Goal: Check status: Check status

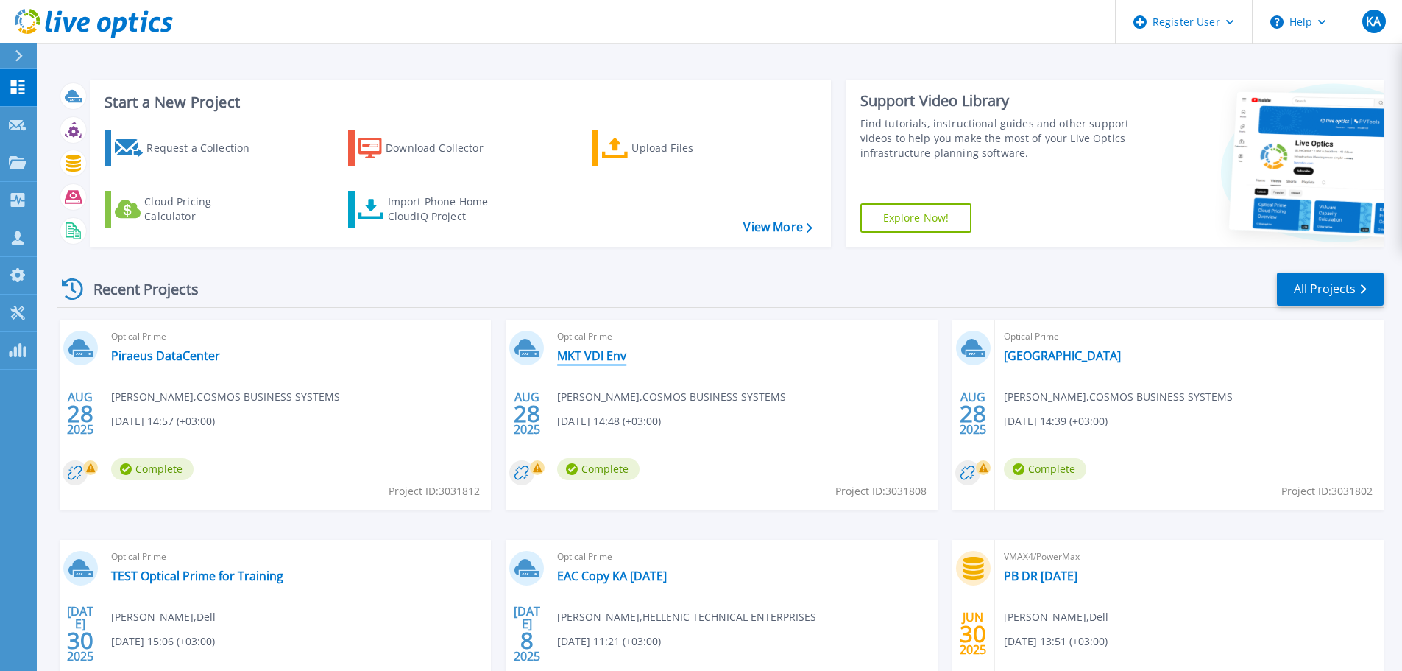
click at [585, 352] on link "MKT VDI Env" at bounding box center [591, 355] width 69 height 15
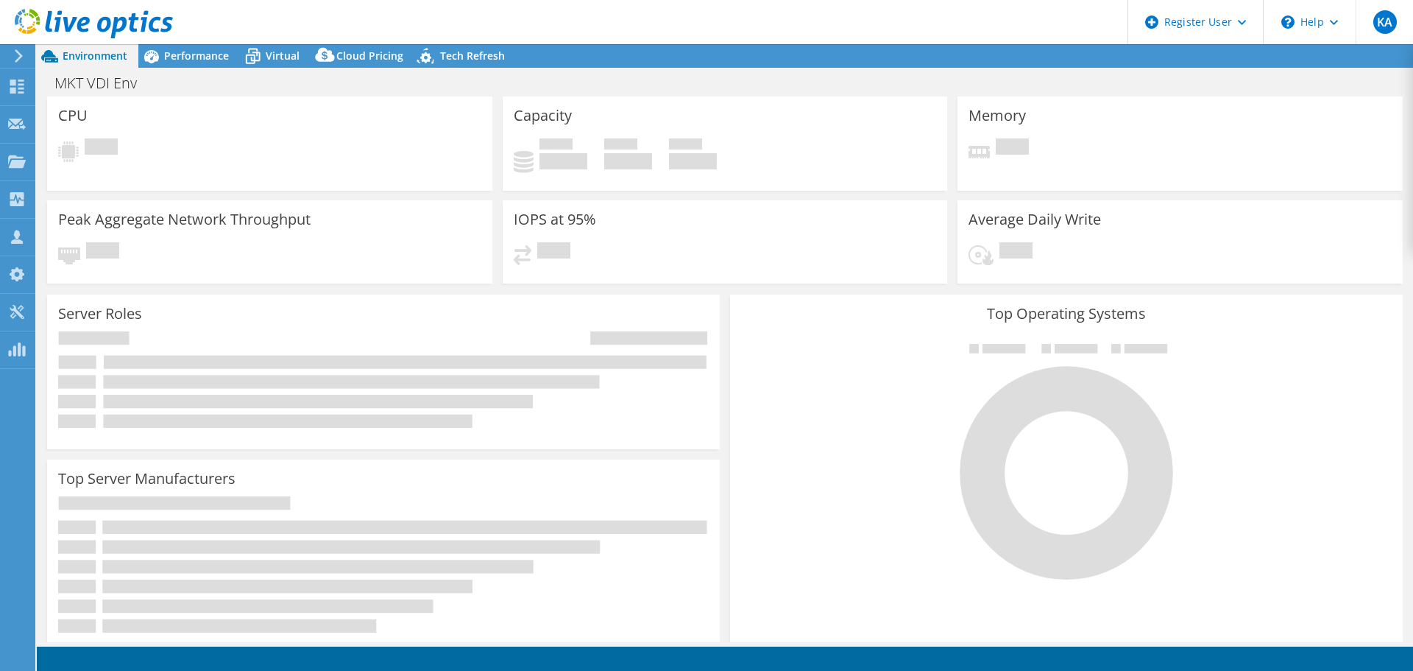
select select "EUFrankfurt"
select select "USD"
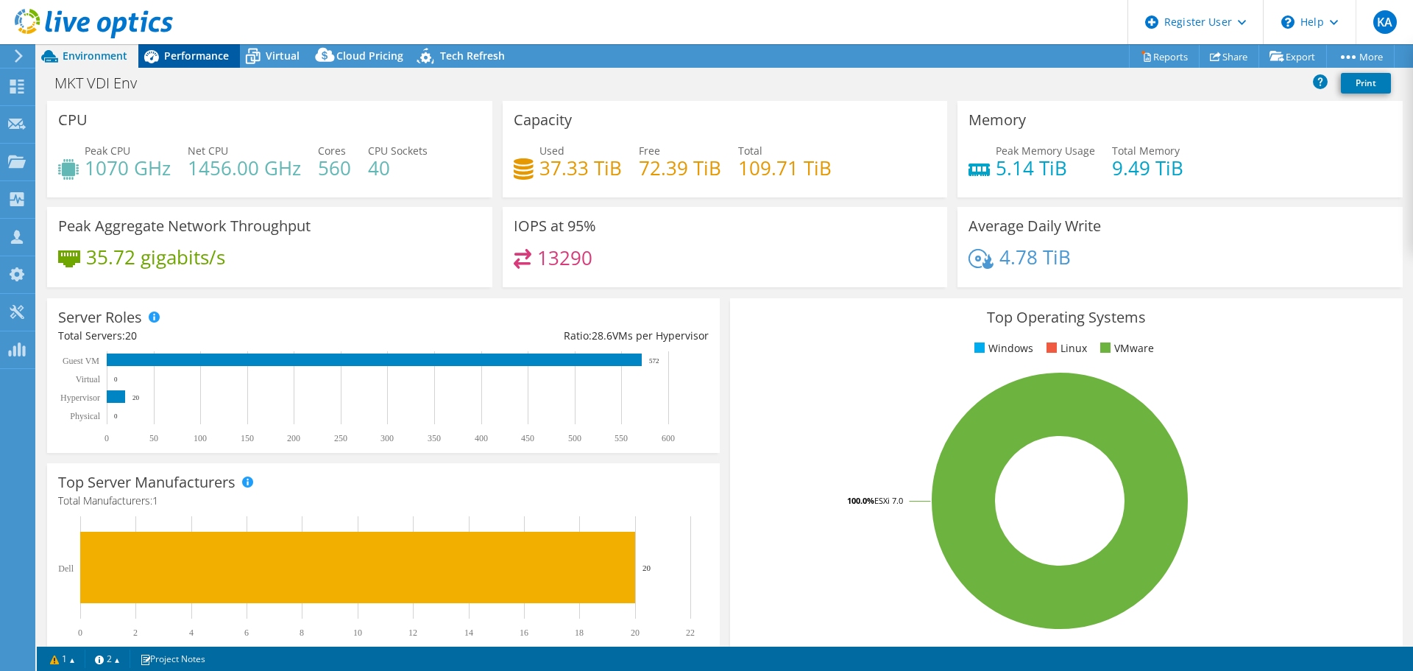
click at [190, 56] on span "Performance" at bounding box center [196, 56] width 65 height 14
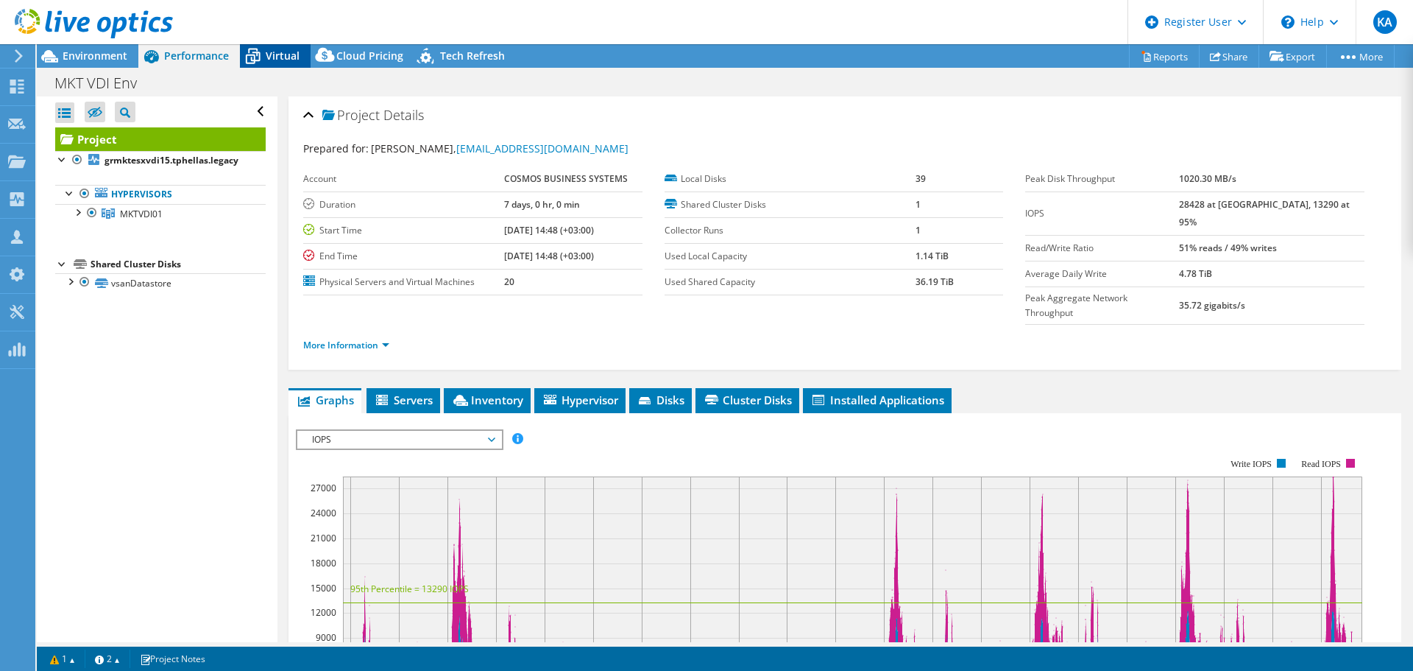
click at [287, 58] on span "Virtual" at bounding box center [283, 56] width 34 height 14
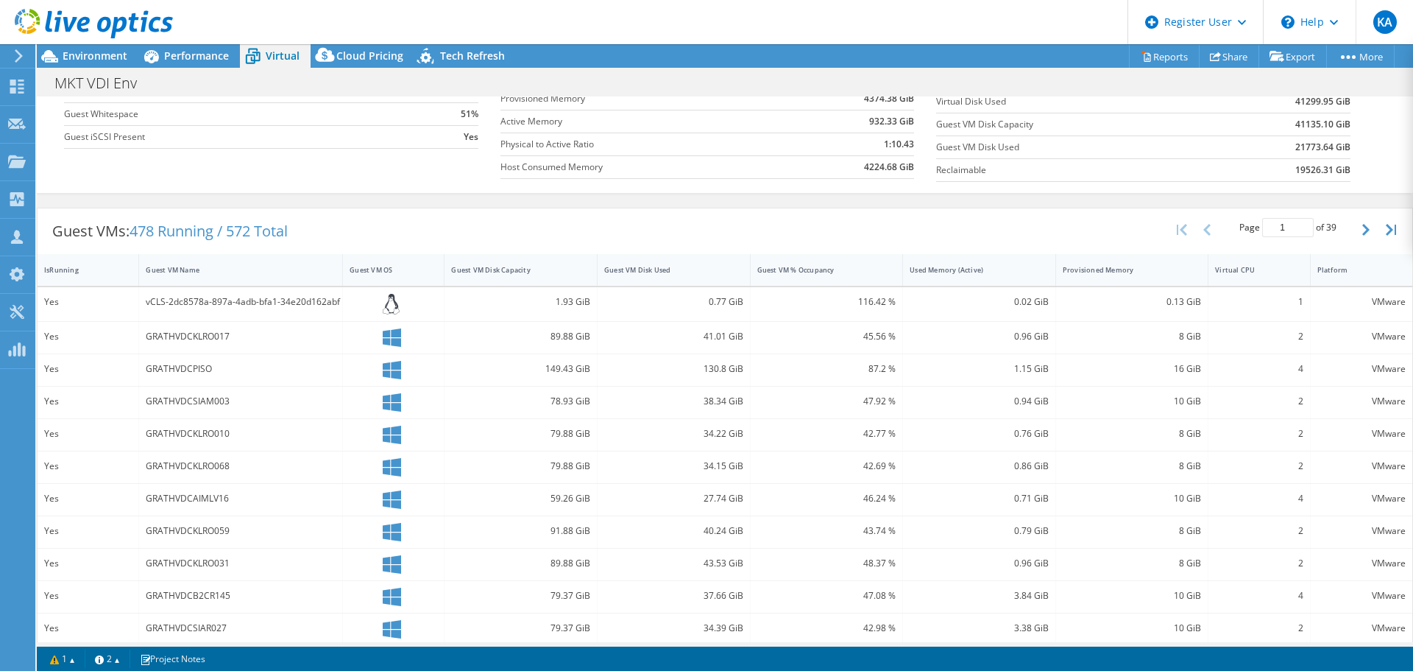
scroll to position [172, 0]
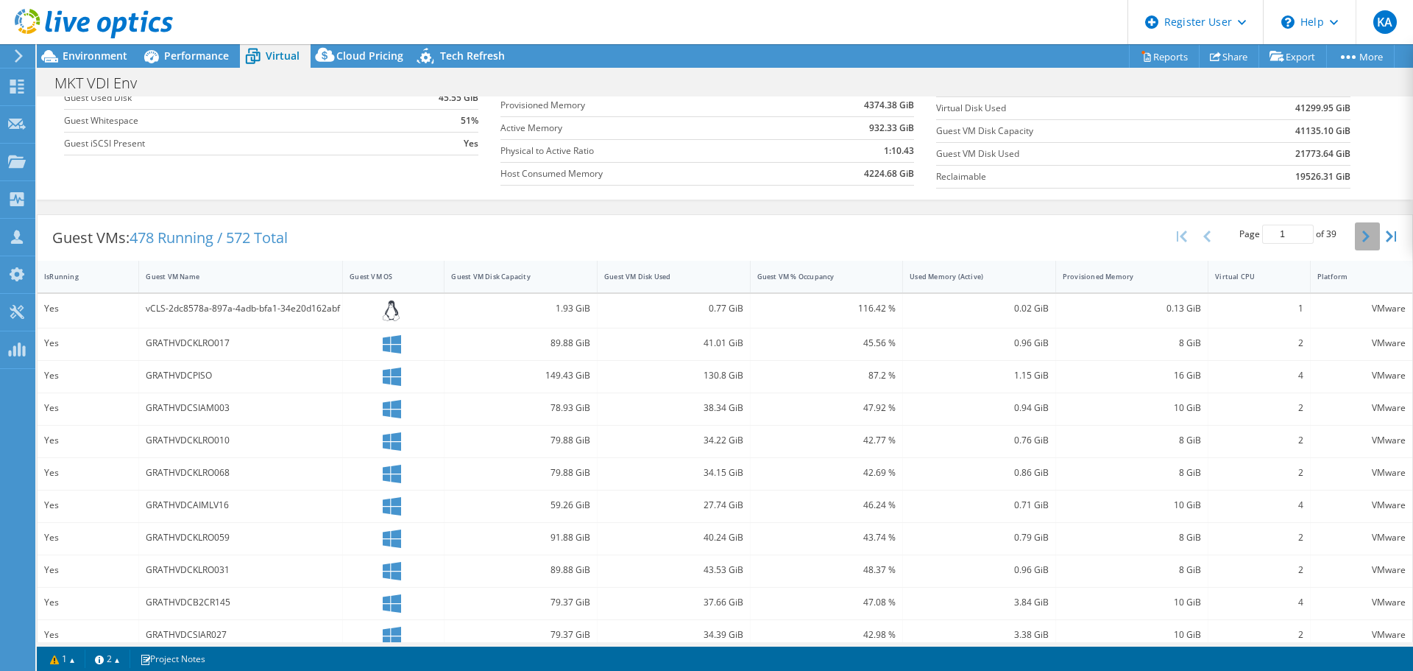
click at [1363, 237] on icon "button" at bounding box center [1366, 236] width 7 height 12
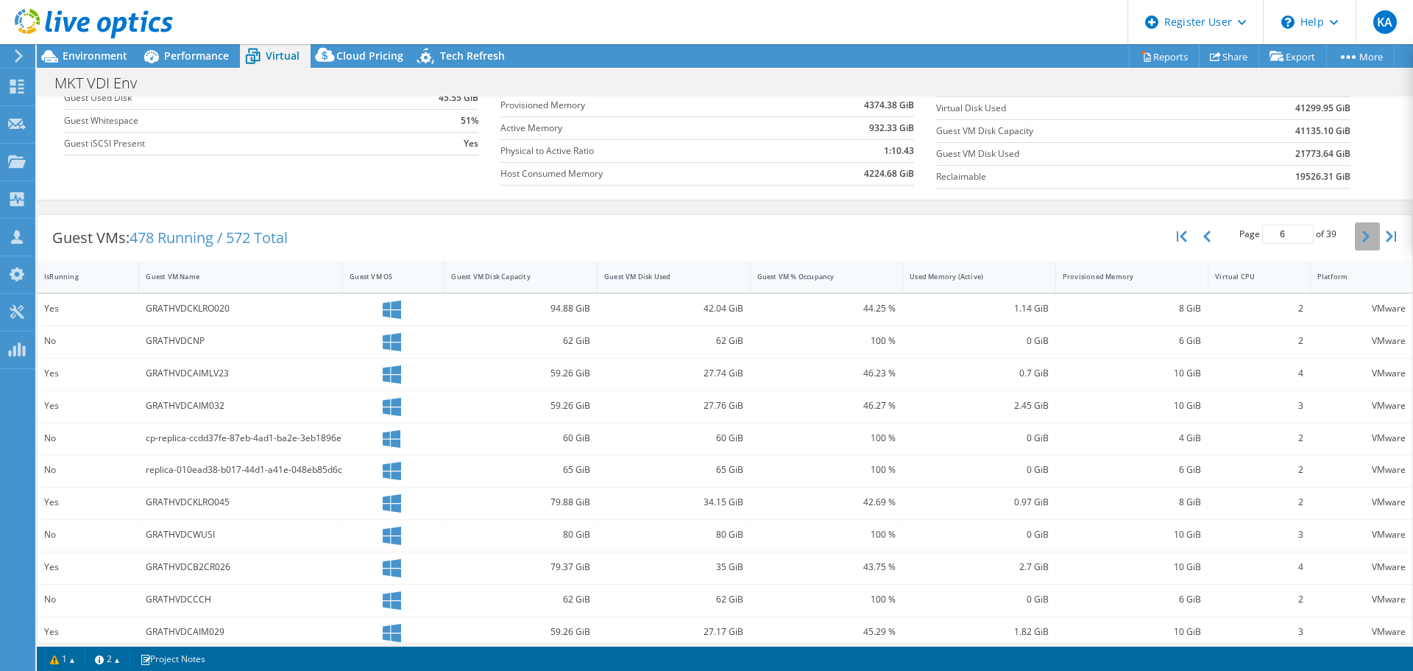
click at [1363, 237] on icon "button" at bounding box center [1366, 236] width 7 height 12
type input "7"
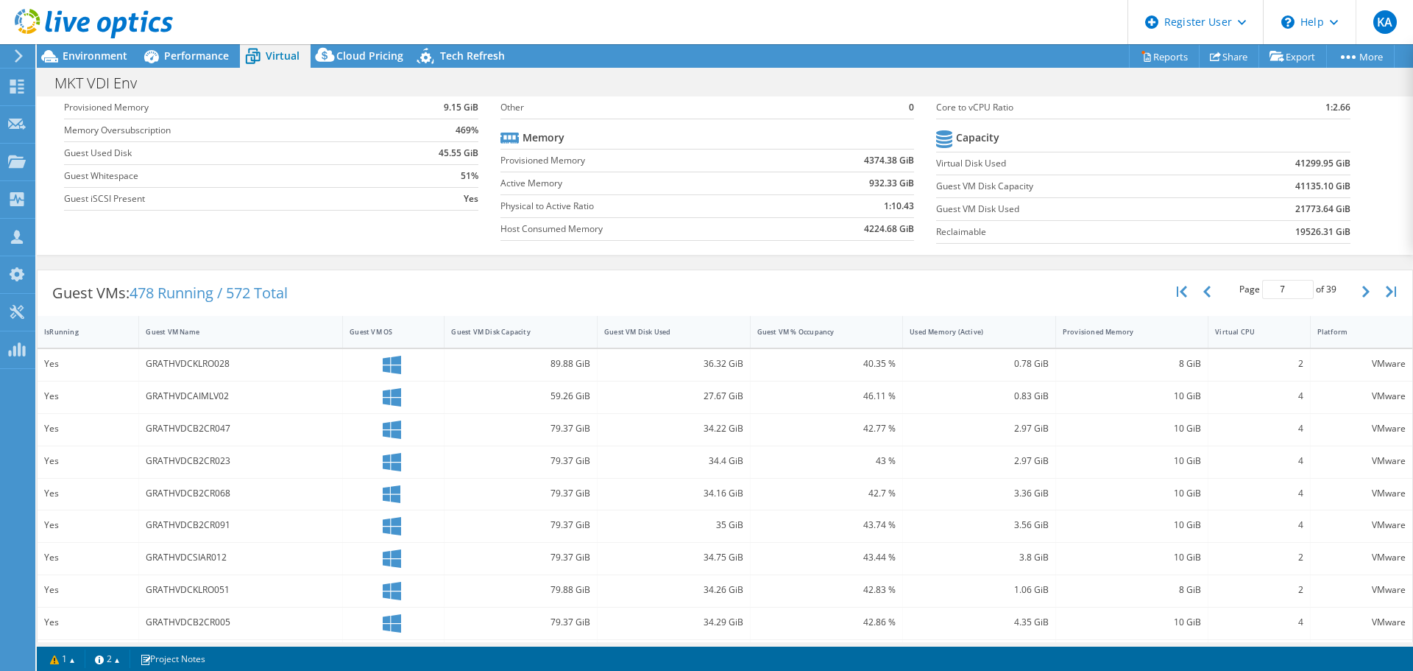
scroll to position [95, 0]
